Goal: Information Seeking & Learning: Learn about a topic

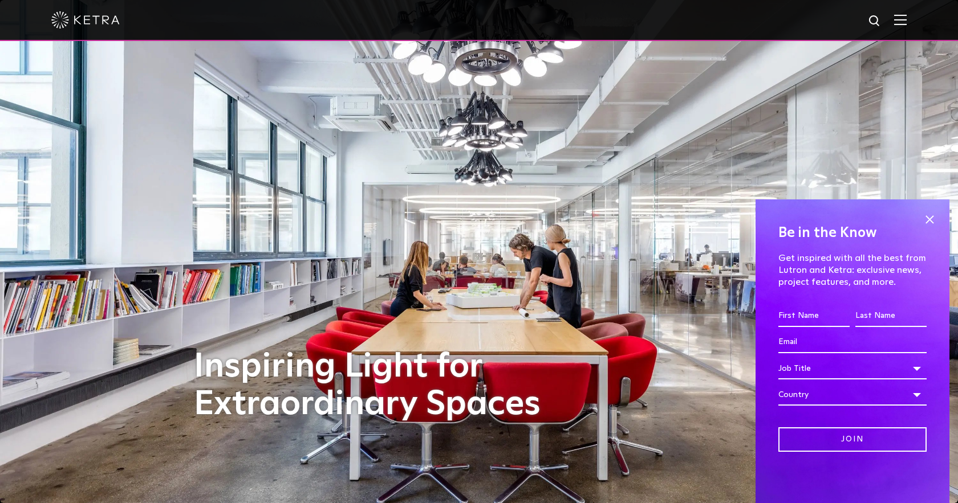
click at [901, 22] on img at bounding box center [900, 19] width 13 height 11
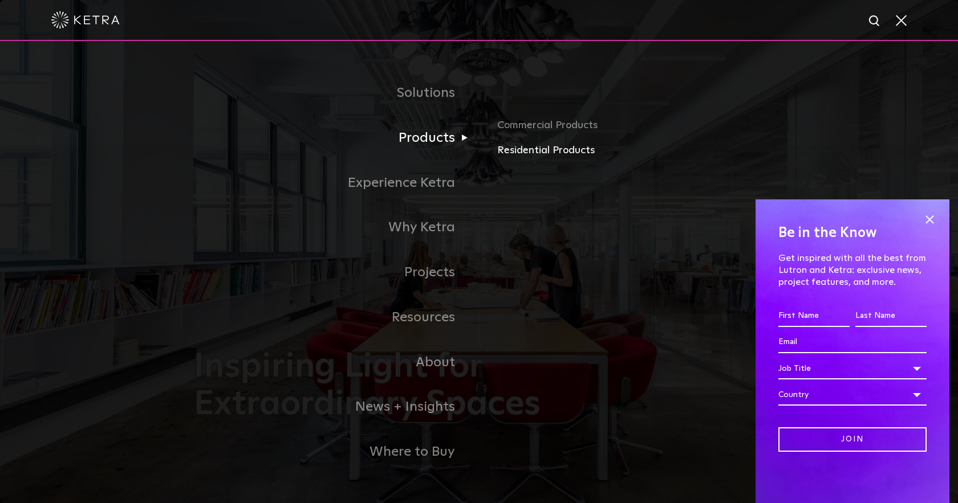
click at [513, 146] on link "Residential Products" at bounding box center [630, 151] width 267 height 17
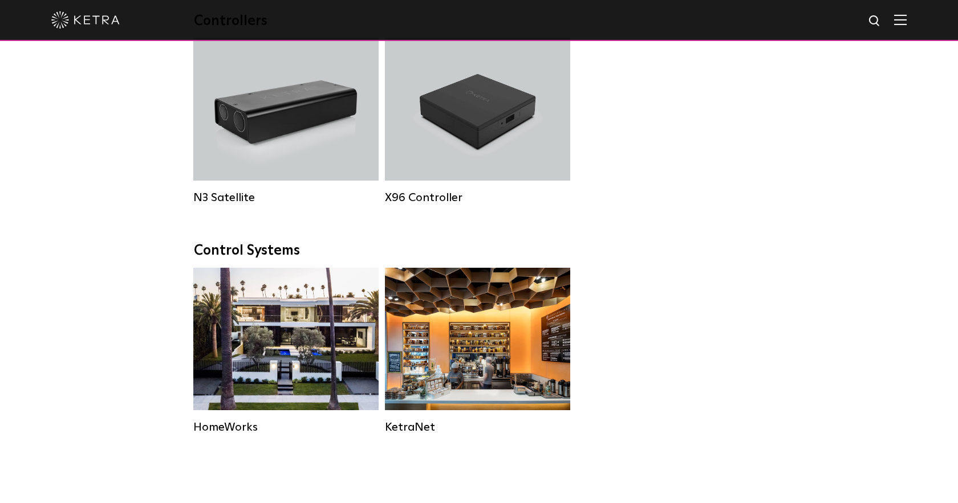
scroll to position [1320, 0]
